Goal: Information Seeking & Learning: Learn about a topic

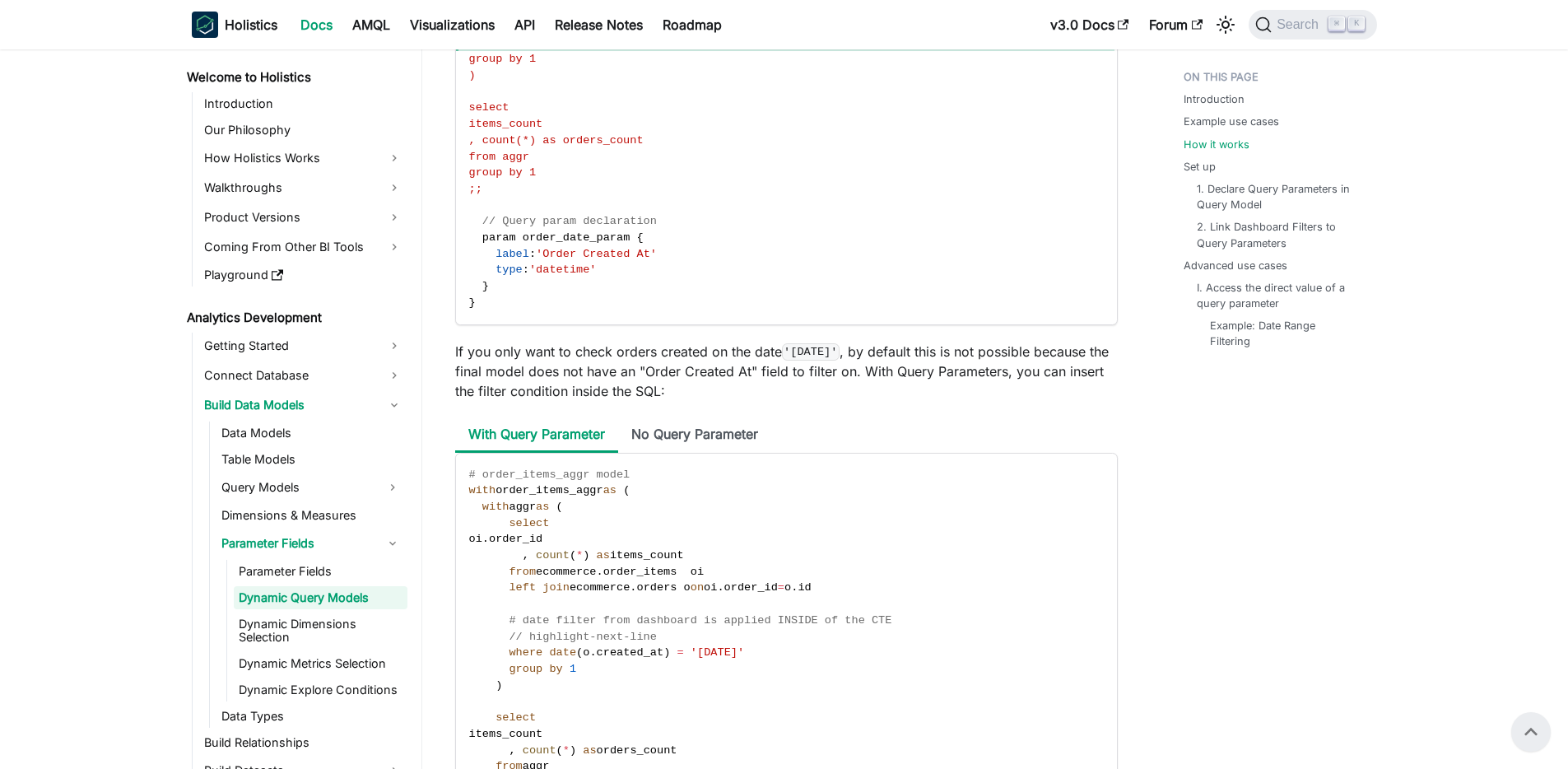
scroll to position [1394, 0]
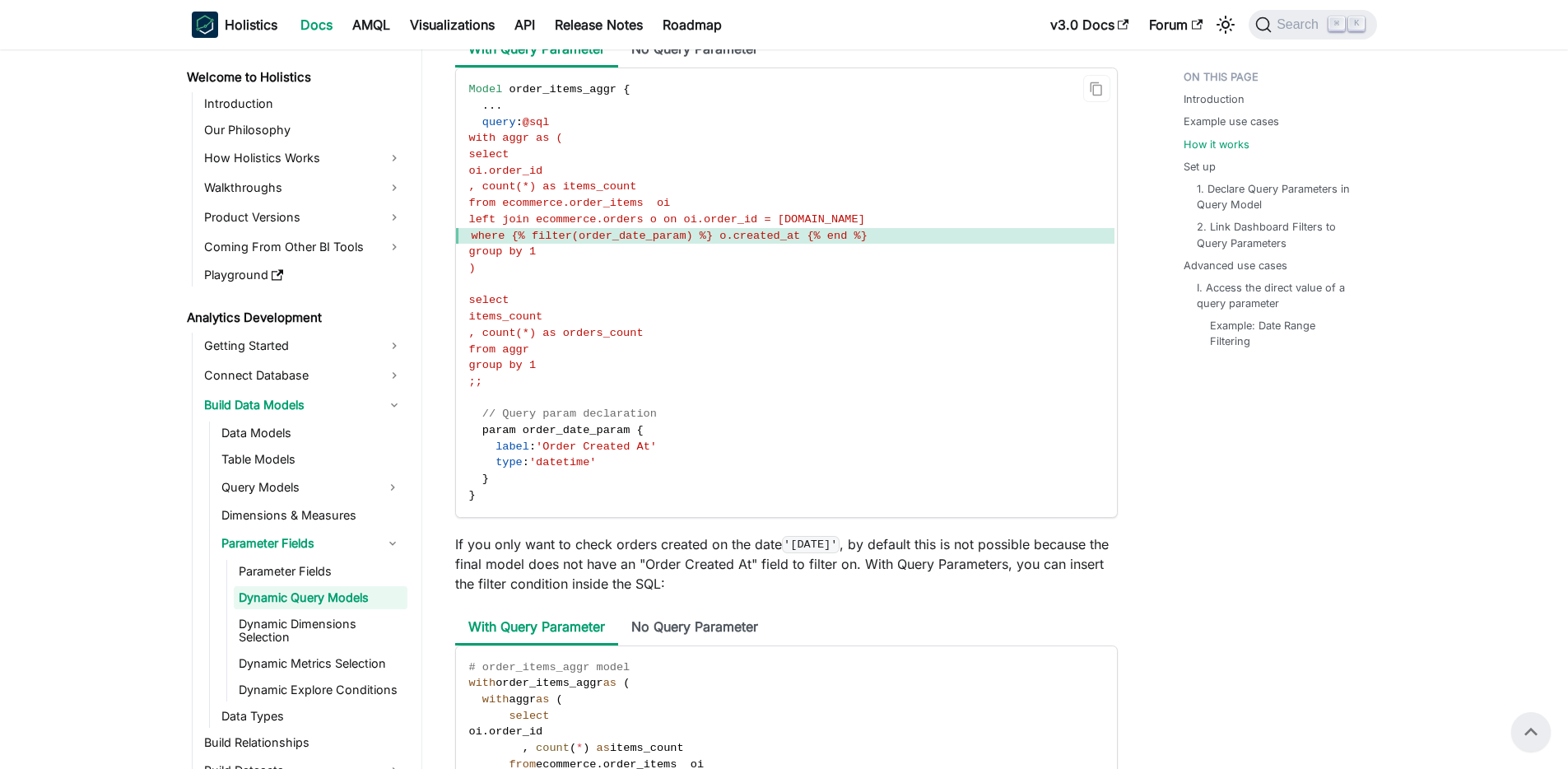
click at [506, 436] on span "param" at bounding box center [499, 430] width 34 height 12
copy span "param"
click at [329, 624] on link "Dynamic Dimensions Selection" at bounding box center [321, 631] width 174 height 36
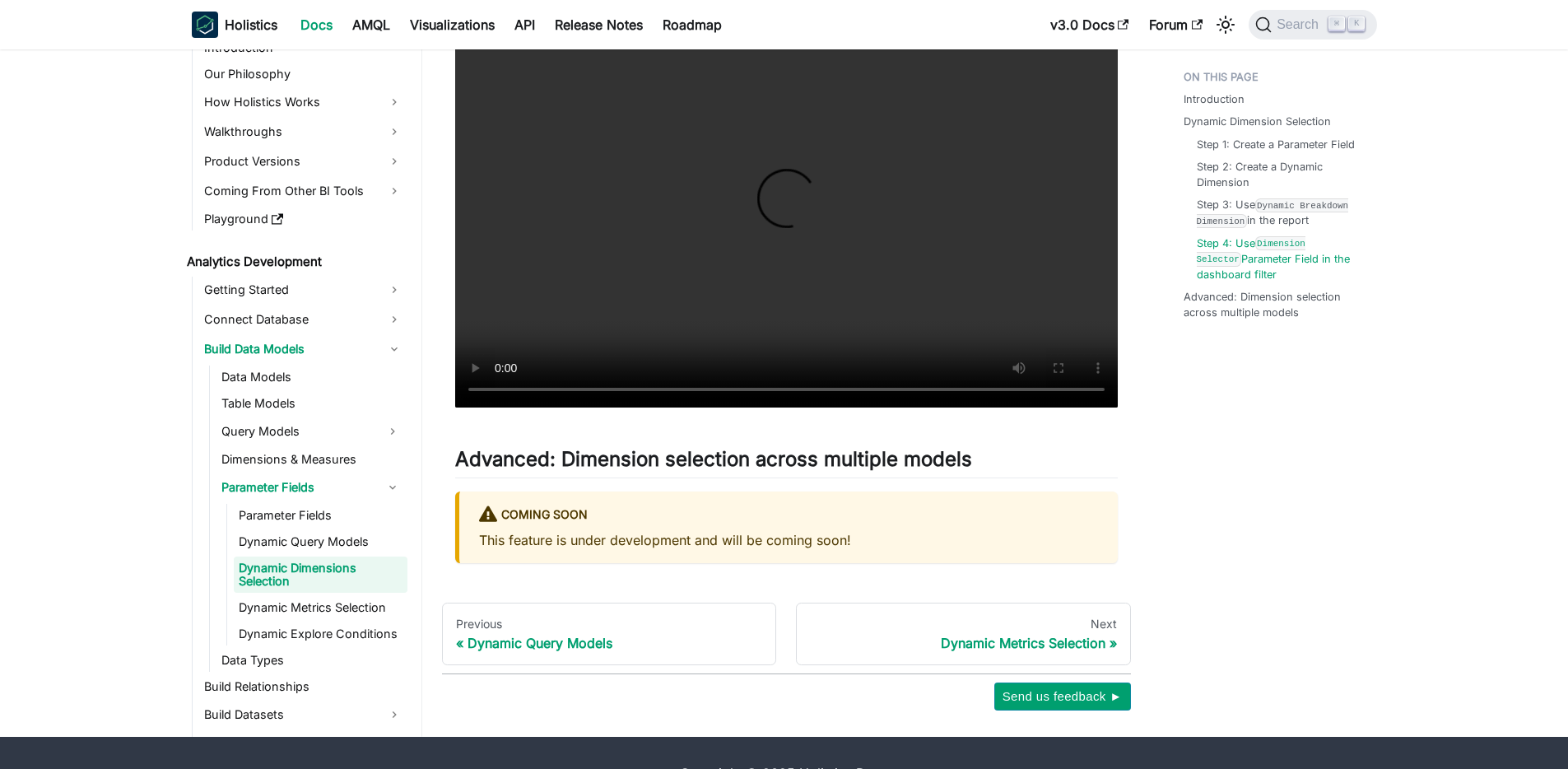
scroll to position [3676, 0]
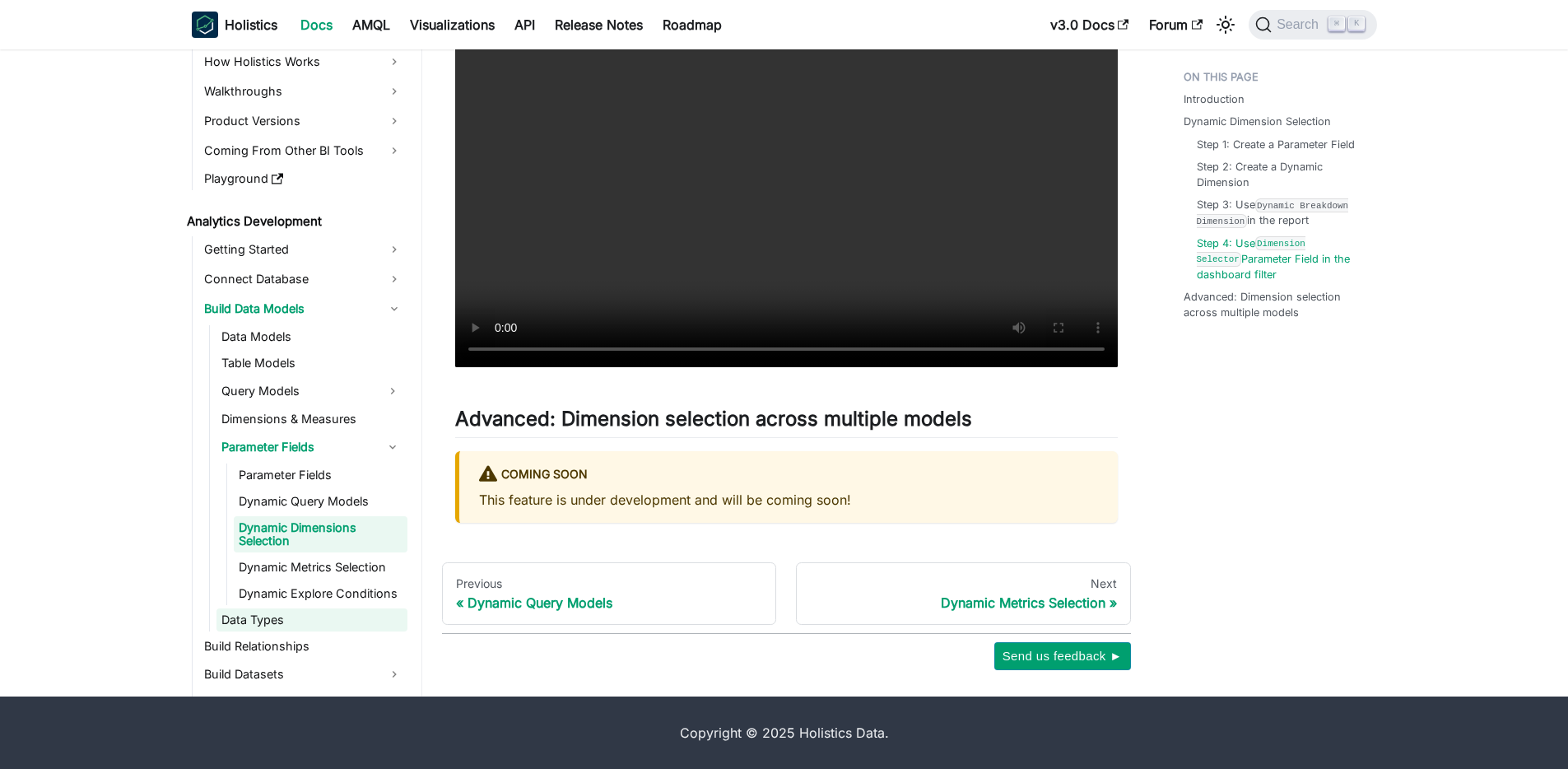
click at [308, 629] on link "Data Types" at bounding box center [312, 619] width 191 height 23
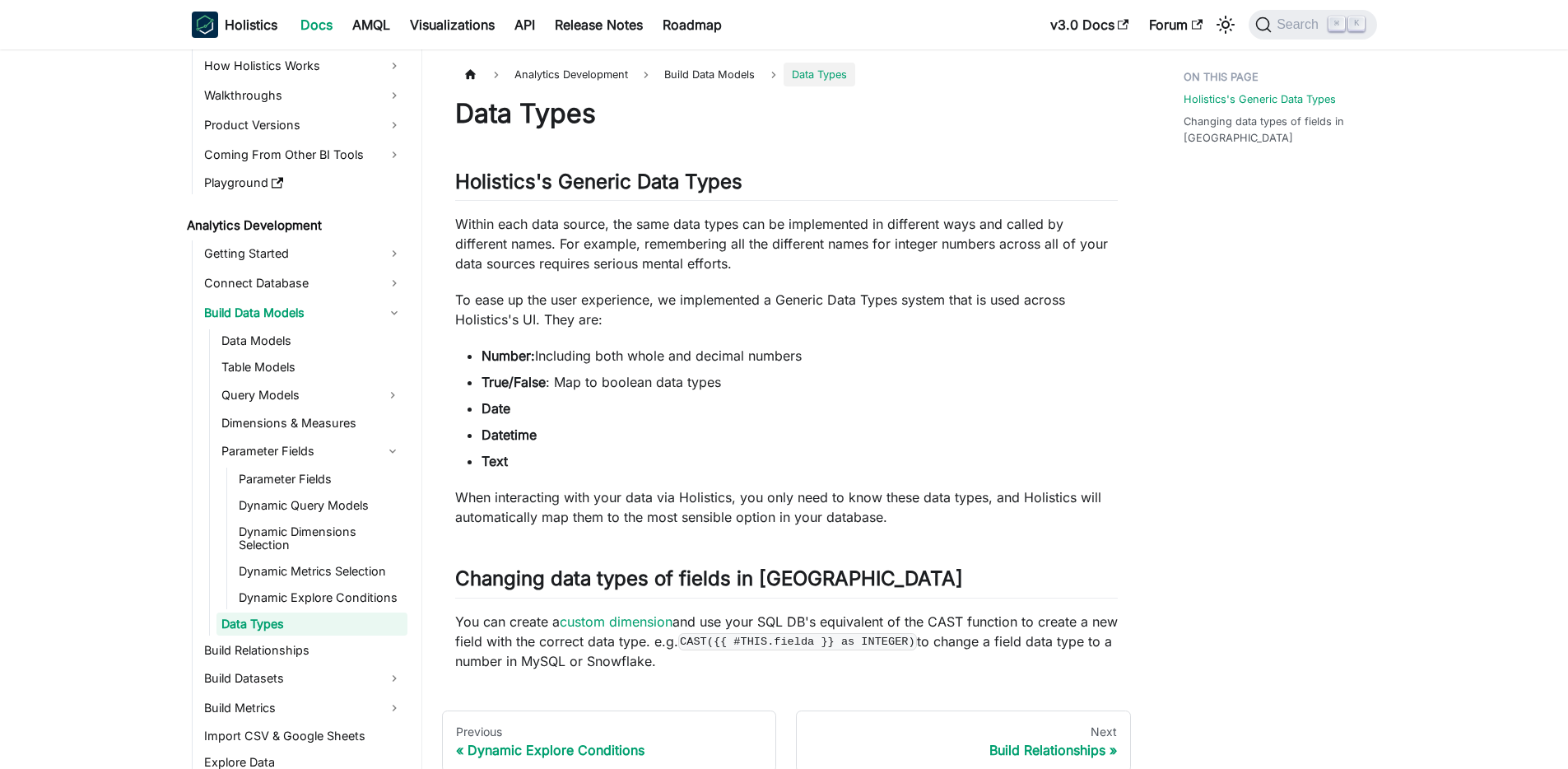
scroll to position [103, 0]
